Goal: Complete application form

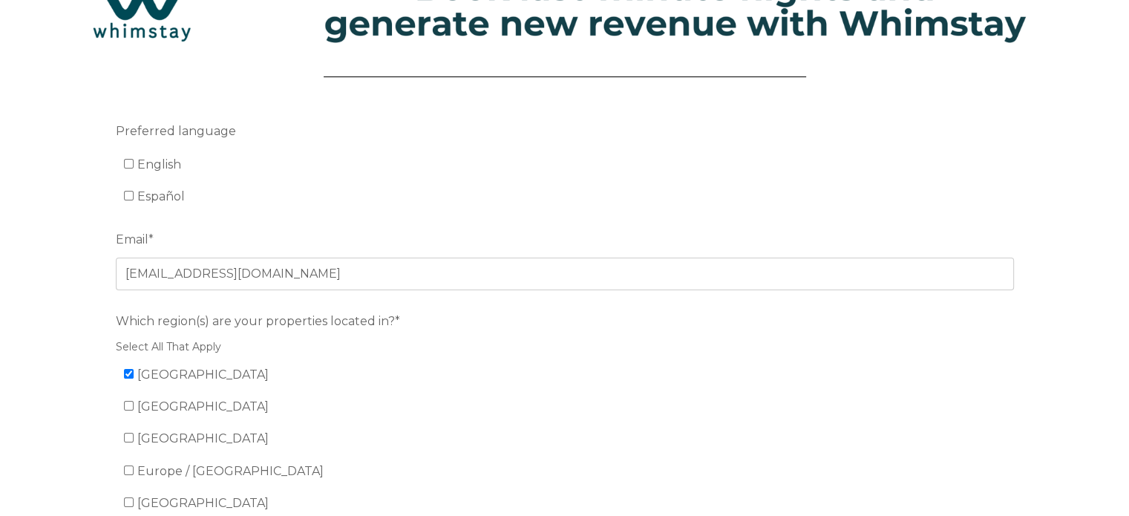
scroll to position [1, 0]
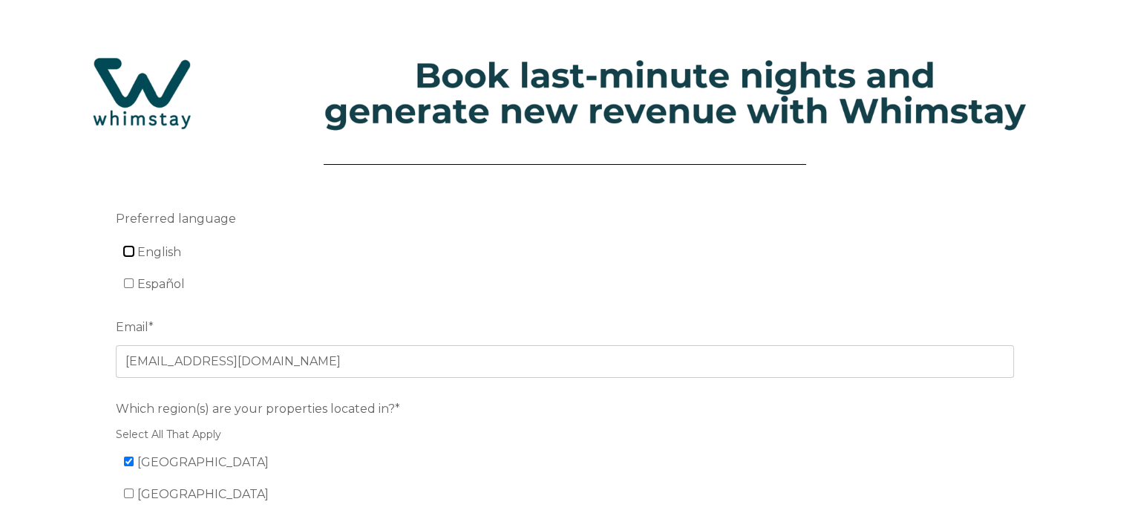
click at [128, 246] on input "English" at bounding box center [129, 251] width 10 height 10
checkbox input "true"
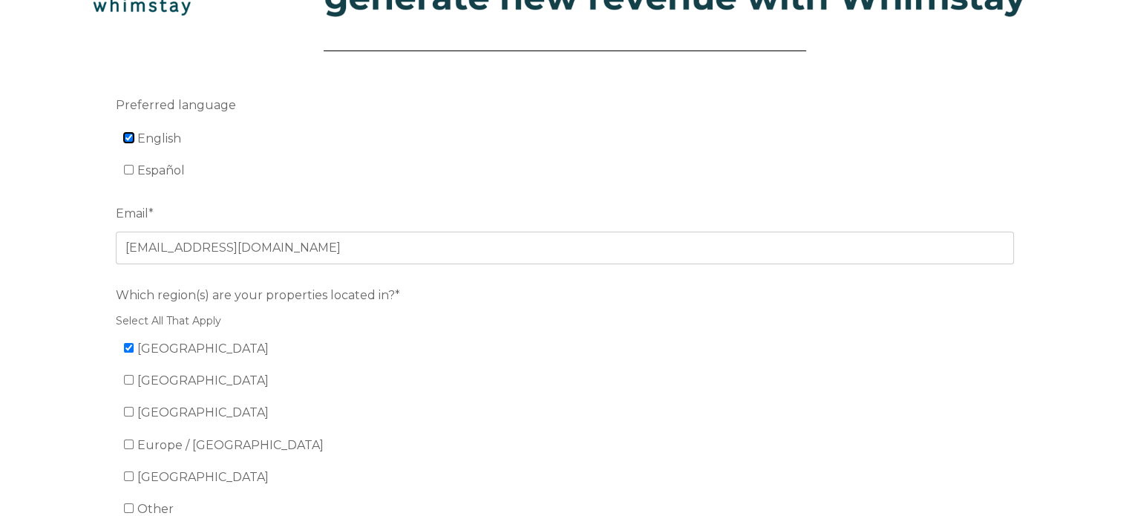
scroll to position [224, 0]
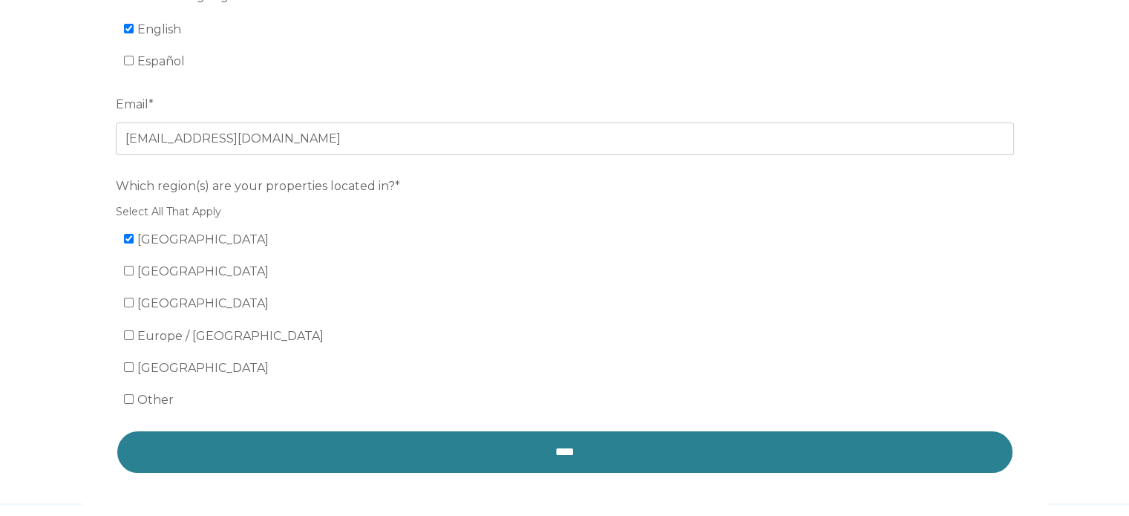
click at [594, 450] on input "****" at bounding box center [565, 452] width 898 height 45
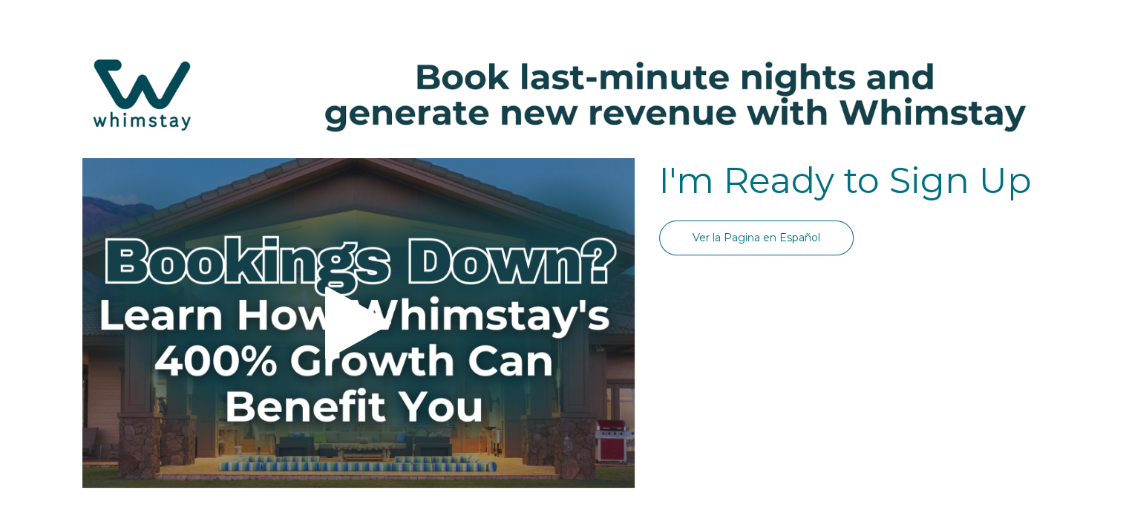
select select "US"
select select "Standard"
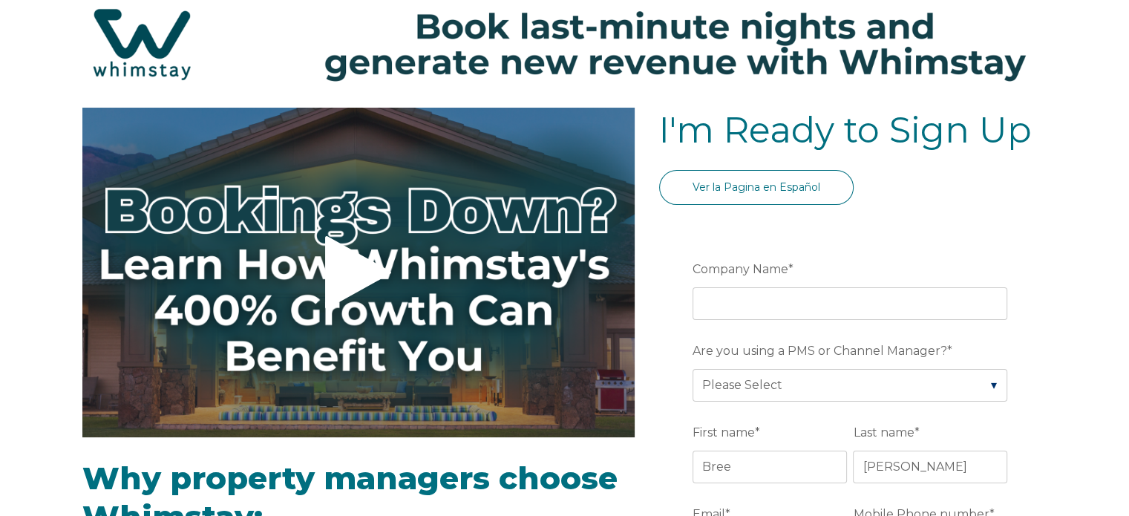
scroll to position [74, 0]
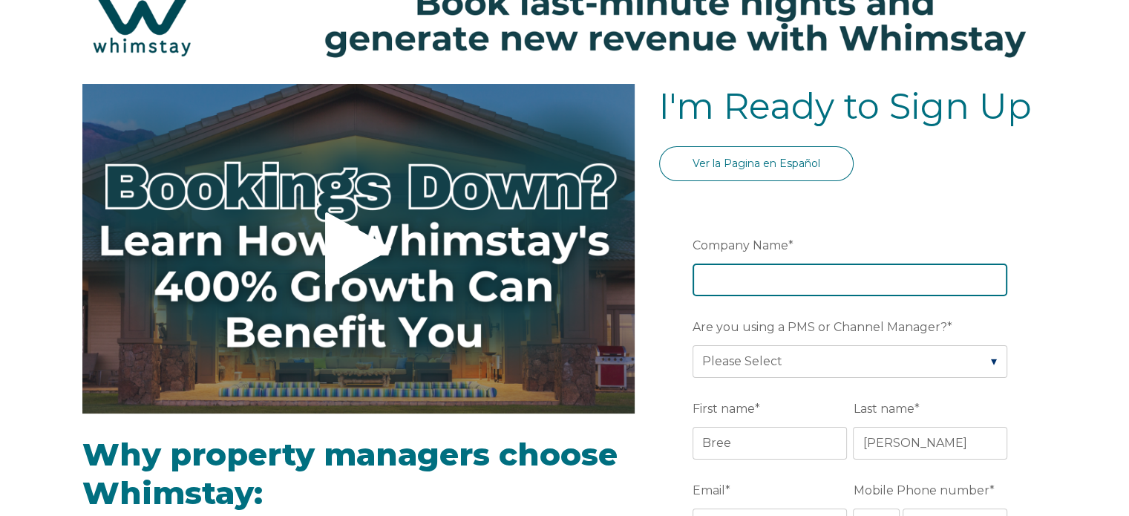
click at [717, 281] on input "Company Name *" at bounding box center [850, 280] width 315 height 33
type input "Maui Lodging Properties"
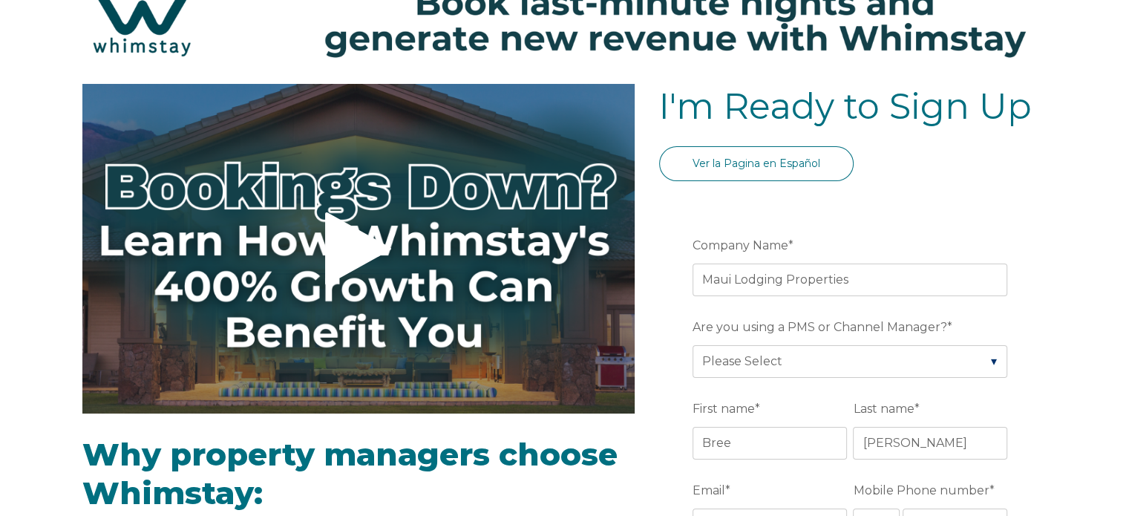
type input "Lahaina"
type input "HI"
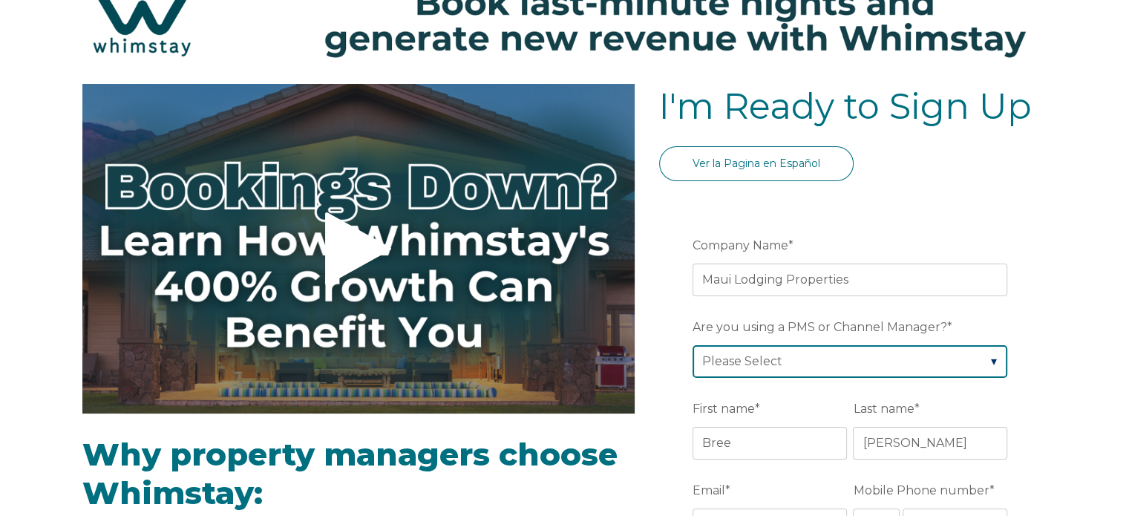
click at [822, 364] on select "Please Select Barefoot BookingPal Boost Brightside CiiRUS Escapia Guesty Hostaw…" at bounding box center [850, 361] width 315 height 33
select select "Escapia"
click at [693, 345] on select "Please Select Barefoot BookingPal Boost Brightside CiiRUS Escapia Guesty Hostaw…" at bounding box center [850, 361] width 315 height 33
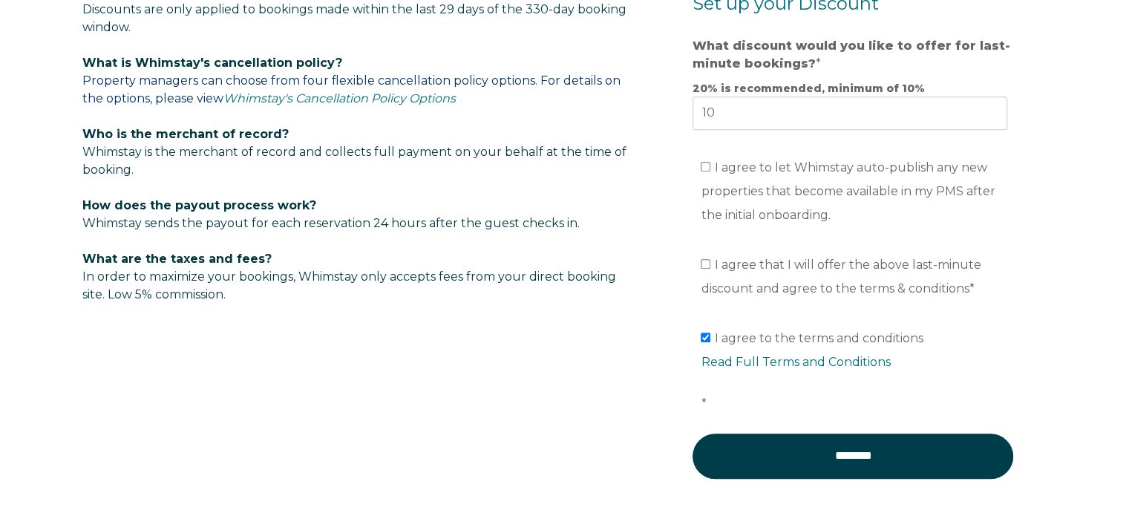
scroll to position [1039, 0]
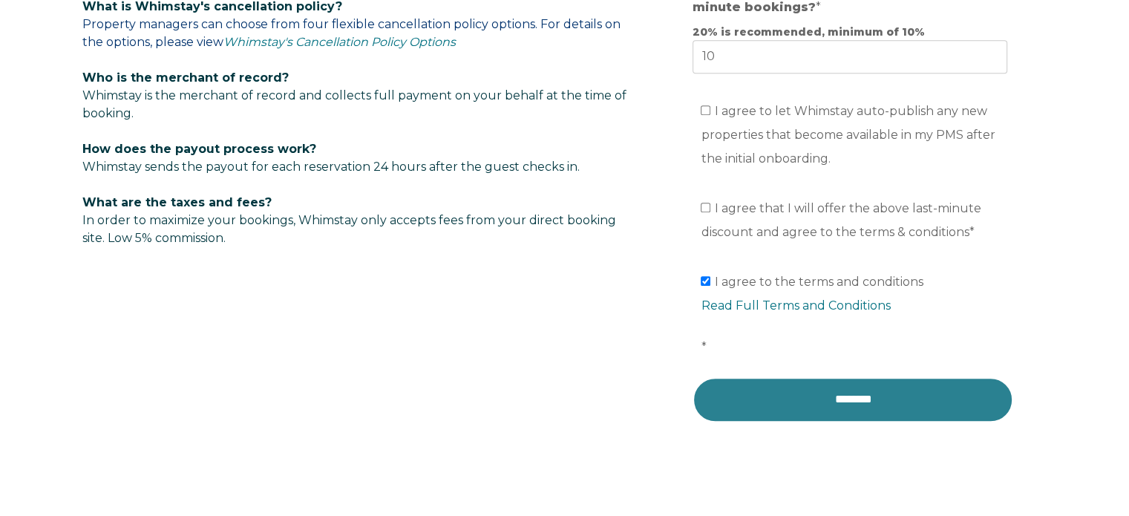
click at [756, 400] on input "********" at bounding box center [853, 399] width 321 height 45
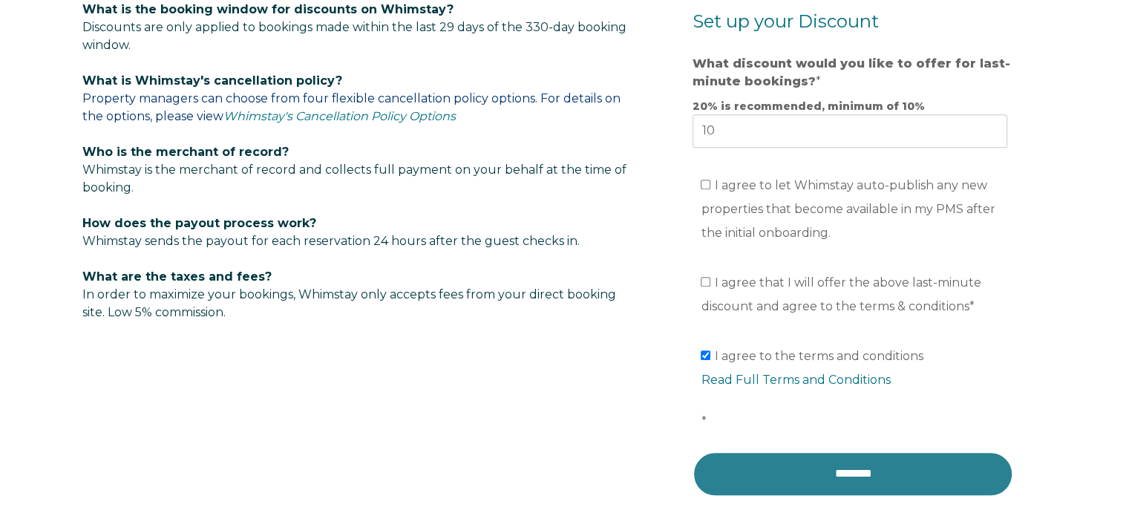
scroll to position [1113, 0]
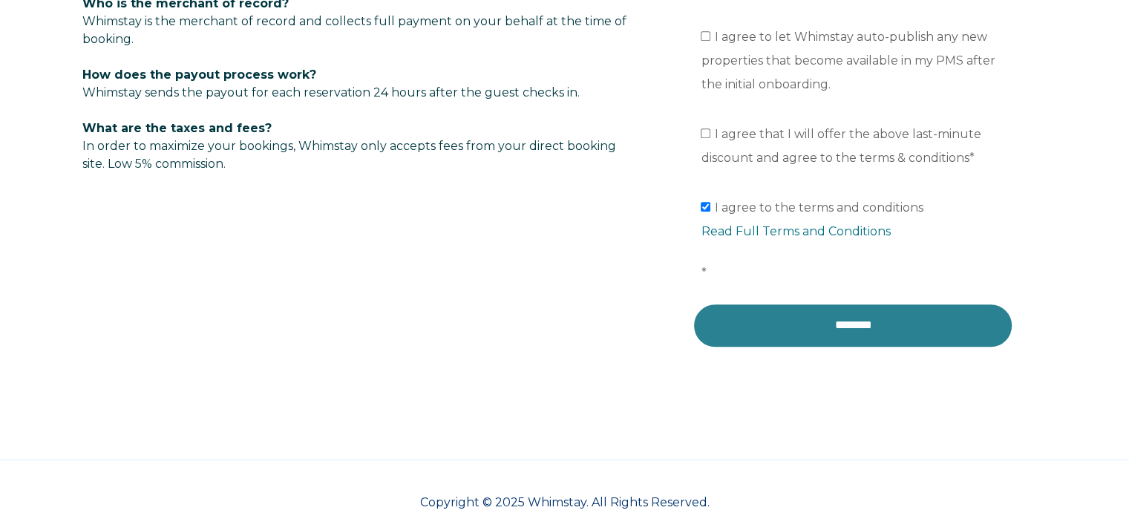
click at [730, 322] on input "********" at bounding box center [853, 325] width 321 height 45
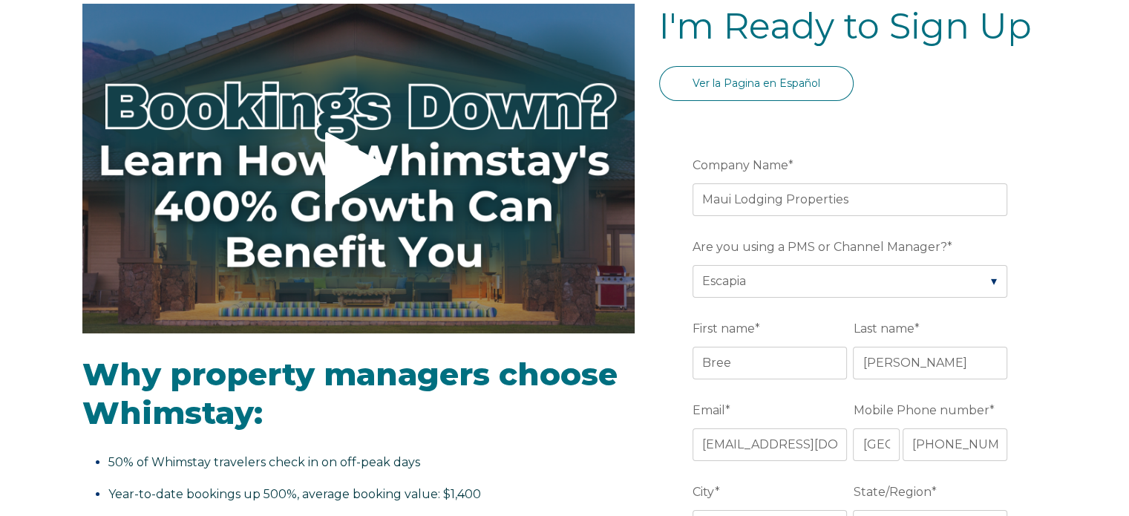
scroll to position [148, 0]
